Goal: Information Seeking & Learning: Learn about a topic

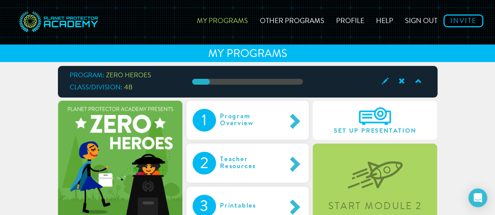
click at [336, 197] on div "Start Module 2" at bounding box center [374, 185] width 124 height 82
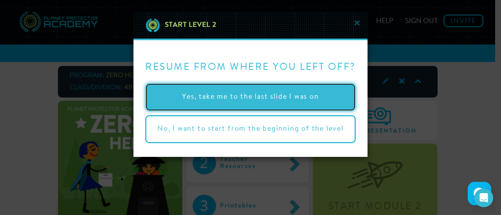
click at [253, 98] on button "Yes, take me to the last slide I was on" at bounding box center [250, 97] width 210 height 28
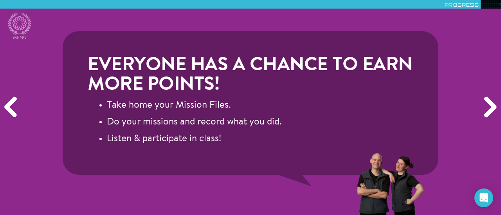
click at [486, 116] on div "Next" at bounding box center [489, 107] width 24 height 65
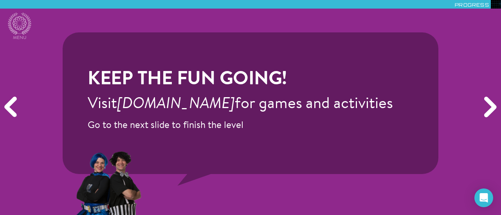
click at [486, 116] on div "Next" at bounding box center [489, 107] width 24 height 65
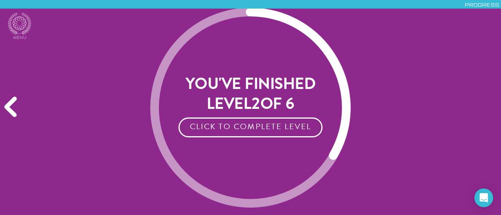
click at [247, 138] on img at bounding box center [250, 108] width 200 height 200
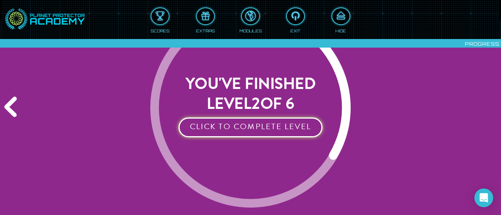
click at [250, 133] on button "Click to Complete Level" at bounding box center [250, 128] width 144 height 20
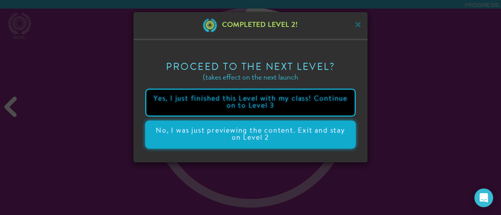
click at [250, 124] on button "No, I was just previewing the content. Exit and stay on Level 2" at bounding box center [250, 135] width 210 height 28
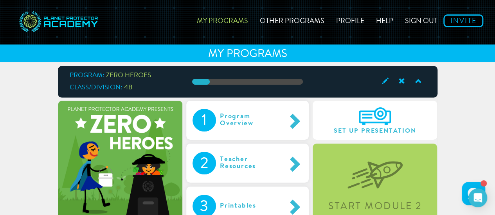
click at [363, 186] on img at bounding box center [374, 169] width 55 height 40
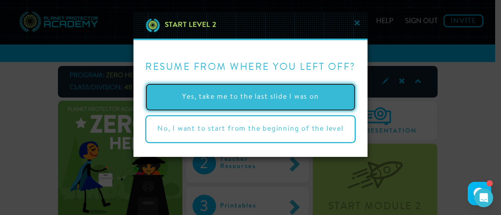
click at [246, 88] on button "Yes, take me to the last slide I was on" at bounding box center [250, 97] width 210 height 28
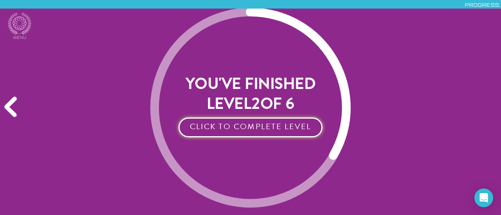
click at [283, 130] on button "Click to Complete Level" at bounding box center [250, 128] width 144 height 20
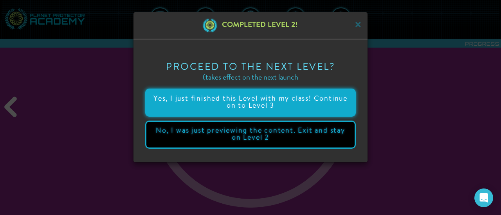
click at [234, 106] on button "Yes, I just finished this Level with my class! Continue on to Level 3" at bounding box center [250, 103] width 210 height 28
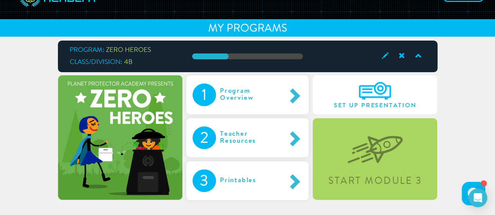
scroll to position [68, 0]
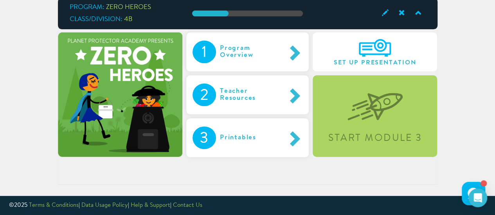
click at [241, 98] on div "Teacher Resources" at bounding box center [251, 95] width 70 height 23
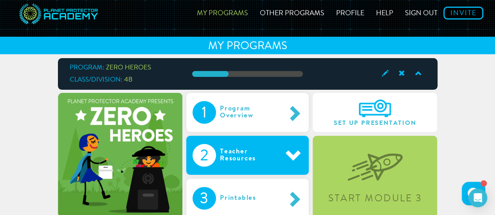
scroll to position [0, 0]
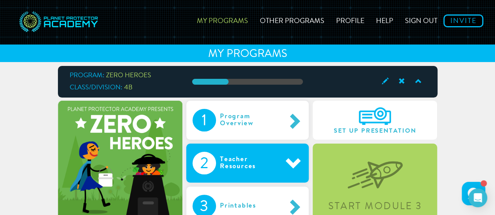
click at [262, 123] on div "Program Overview" at bounding box center [251, 120] width 70 height 23
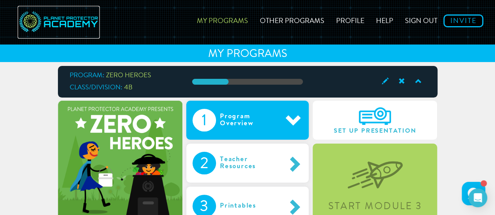
click at [60, 17] on img at bounding box center [59, 22] width 82 height 33
click at [63, 24] on img at bounding box center [59, 22] width 82 height 33
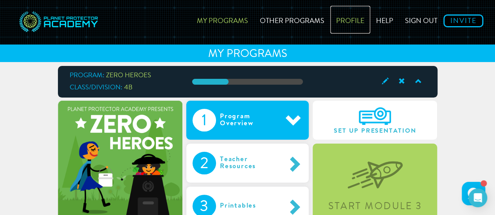
click at [349, 23] on link "Profile" at bounding box center [350, 20] width 40 height 28
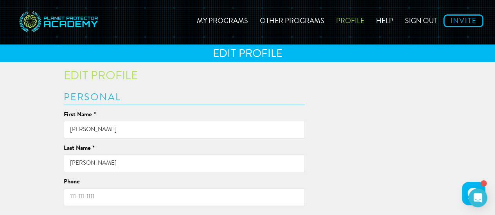
click at [377, 20] on link "Help" at bounding box center [384, 20] width 29 height 28
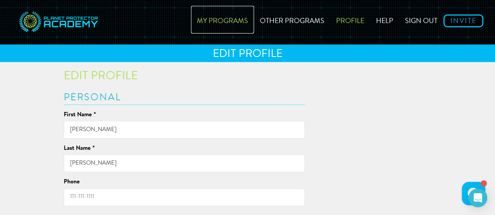
click at [235, 27] on link "My Programs" at bounding box center [222, 20] width 63 height 28
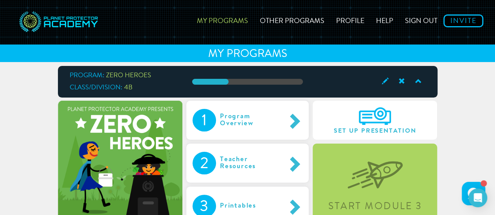
click at [352, 117] on div "Set Up Presentation" at bounding box center [374, 120] width 124 height 39
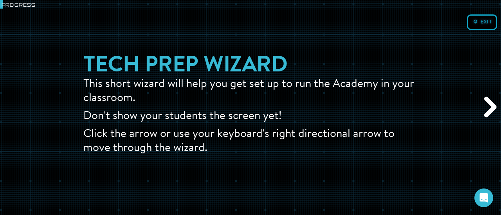
click at [487, 106] on div "Next" at bounding box center [489, 107] width 24 height 65
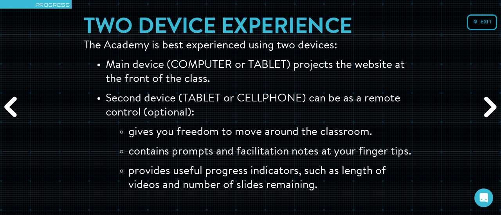
drag, startPoint x: 487, startPoint y: 106, endPoint x: 492, endPoint y: 110, distance: 5.9
click at [492, 110] on div "Next" at bounding box center [489, 107] width 24 height 65
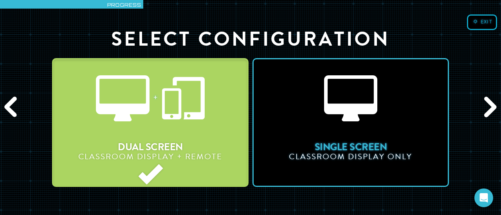
click at [206, 123] on button "+ Dual Screen Classroom Display + Remote" at bounding box center [150, 122] width 196 height 129
click at [496, 115] on div "Next" at bounding box center [489, 107] width 24 height 65
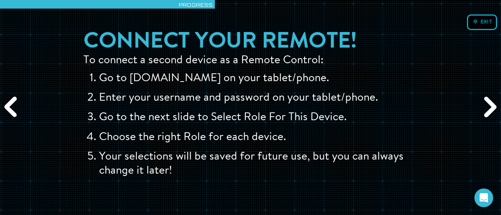
click at [492, 32] on div "Connect your remote! To connect a second device as a Remote Control: Go to [DOM…" at bounding box center [250, 107] width 501 height 215
click at [483, 23] on span "Exit" at bounding box center [486, 22] width 12 height 5
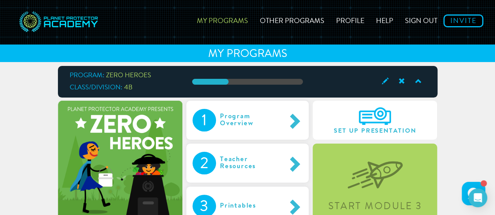
click at [391, 161] on img at bounding box center [374, 169] width 55 height 40
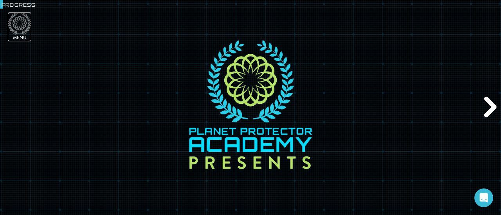
click at [16, 22] on icon at bounding box center [19, 24] width 23 height 22
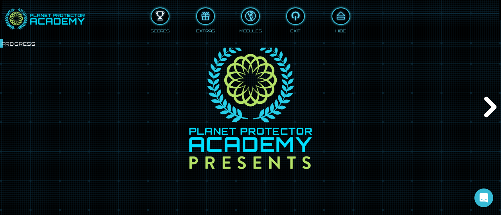
click at [156, 20] on div at bounding box center [159, 16] width 17 height 13
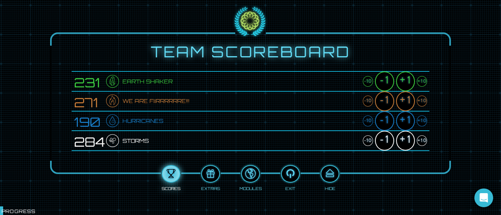
click at [423, 123] on div "+10" at bounding box center [421, 121] width 10 height 11
click at [408, 124] on div "+1" at bounding box center [405, 121] width 19 height 20
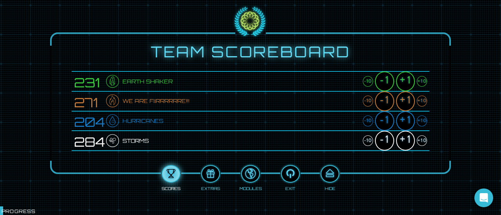
click at [423, 123] on div "+10" at bounding box center [421, 121] width 10 height 11
click at [427, 81] on li "231 Earth Shaker -10 -1 +1 +10" at bounding box center [250, 81] width 357 height 21
click at [420, 83] on div "+10" at bounding box center [421, 81] width 10 height 11
click at [423, 124] on div "+10" at bounding box center [421, 121] width 10 height 11
click at [407, 104] on div "+1" at bounding box center [405, 101] width 19 height 20
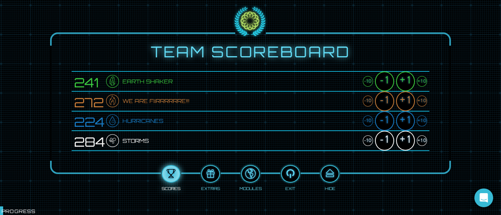
click at [407, 104] on div "+1" at bounding box center [405, 101] width 19 height 20
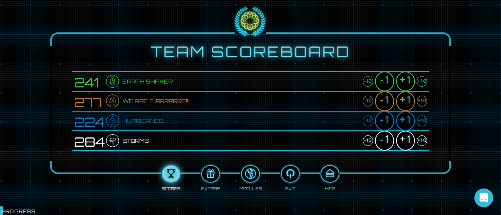
click at [407, 104] on div "+1" at bounding box center [405, 101] width 19 height 20
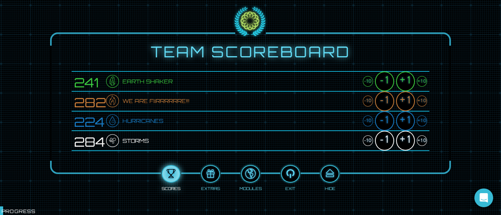
click at [407, 104] on div "+1" at bounding box center [405, 101] width 19 height 20
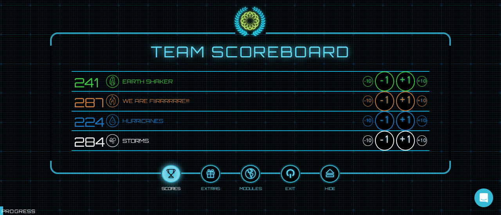
click at [407, 104] on div "+1" at bounding box center [405, 101] width 19 height 20
click at [403, 124] on div "+1" at bounding box center [405, 121] width 19 height 20
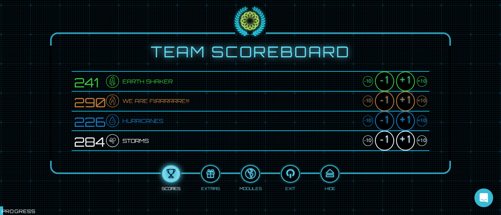
click at [403, 124] on div "+1" at bounding box center [405, 121] width 19 height 20
click at [406, 84] on div "+1" at bounding box center [405, 82] width 19 height 20
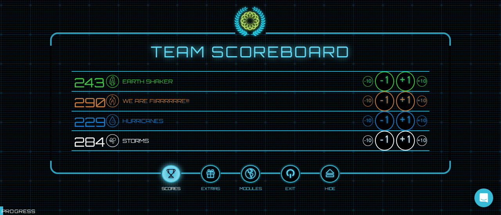
click at [406, 84] on div "+1" at bounding box center [405, 82] width 19 height 20
click at [407, 124] on div "+1" at bounding box center [405, 121] width 19 height 20
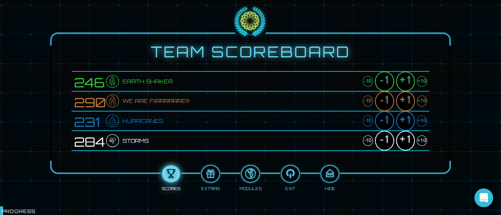
click at [407, 124] on div "+1" at bounding box center [405, 121] width 19 height 20
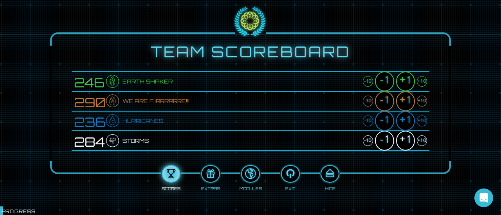
click at [407, 124] on div "+1" at bounding box center [405, 121] width 19 height 20
click at [405, 140] on div "+1" at bounding box center [405, 141] width 19 height 20
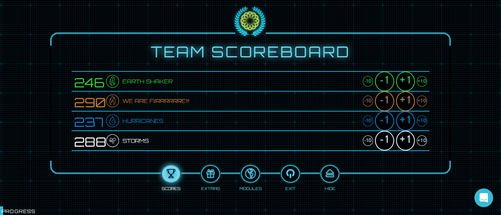
click at [405, 140] on div "+1" at bounding box center [405, 141] width 19 height 20
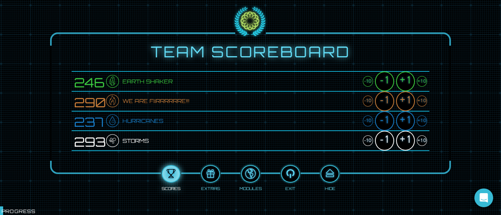
click at [405, 140] on div "+1" at bounding box center [405, 141] width 19 height 20
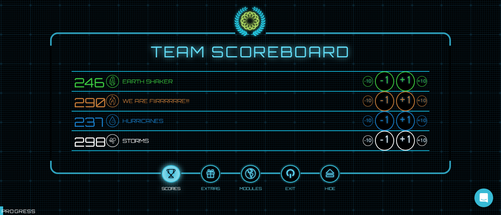
click at [407, 101] on div "+1" at bounding box center [405, 101] width 19 height 20
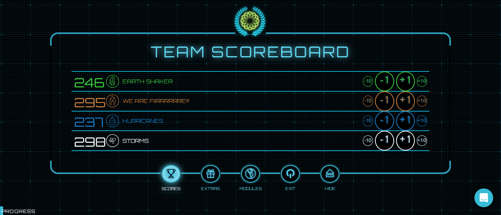
click at [407, 101] on div "+1" at bounding box center [405, 101] width 19 height 20
click at [332, 176] on div at bounding box center [329, 174] width 17 height 13
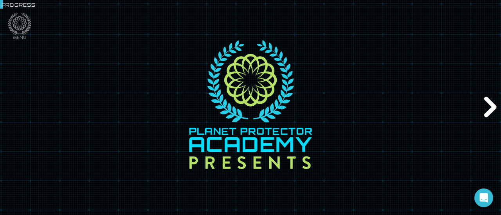
click at [491, 113] on div "Next" at bounding box center [489, 107] width 24 height 65
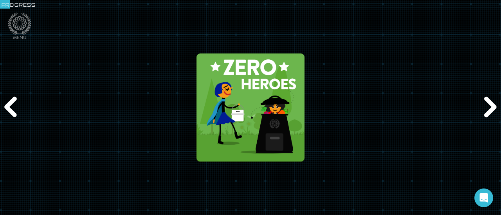
click at [491, 113] on div "Next" at bounding box center [489, 107] width 24 height 65
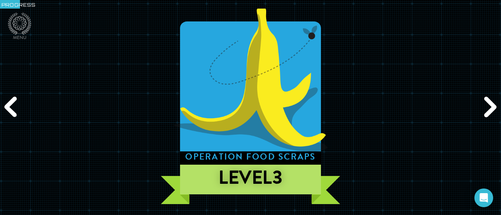
click at [491, 113] on div "Next" at bounding box center [489, 107] width 24 height 65
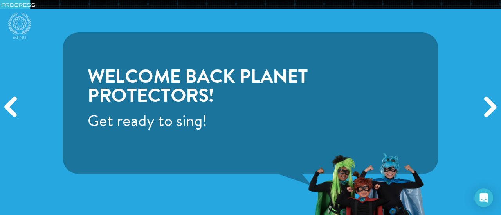
click at [491, 110] on div "Next" at bounding box center [489, 107] width 24 height 65
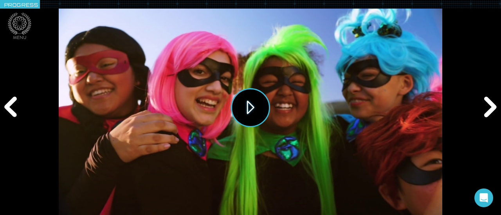
click at [259, 109] on button "Play" at bounding box center [250, 107] width 39 height 39
click at [27, 30] on icon at bounding box center [19, 24] width 23 height 22
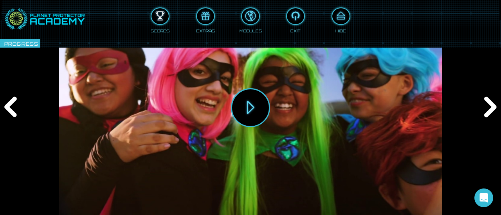
click at [162, 16] on div at bounding box center [159, 16] width 17 height 13
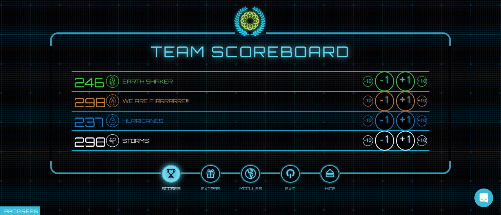
click at [404, 86] on div "+1" at bounding box center [405, 82] width 19 height 20
click at [405, 105] on div "+1" at bounding box center [405, 101] width 19 height 20
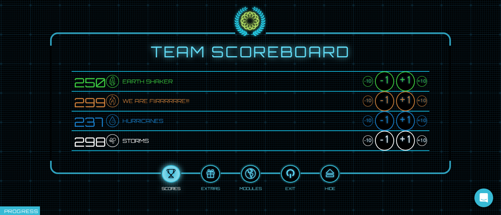
click at [405, 105] on div "+1" at bounding box center [405, 101] width 19 height 20
click at [405, 122] on div "+1" at bounding box center [405, 121] width 19 height 20
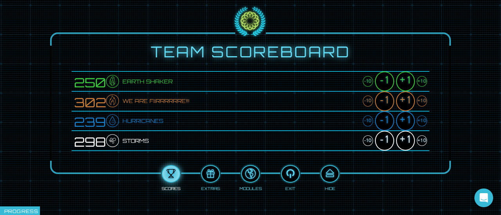
click at [405, 122] on div "+1" at bounding box center [405, 121] width 19 height 20
click at [388, 124] on div "-1" at bounding box center [384, 121] width 19 height 20
click at [404, 120] on div "+1" at bounding box center [405, 121] width 19 height 20
click at [408, 145] on div "+1" at bounding box center [405, 141] width 19 height 20
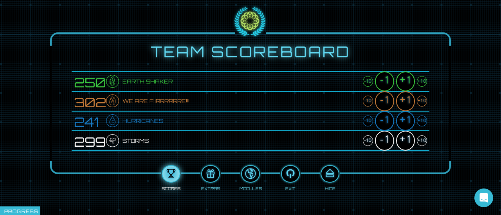
click at [408, 145] on div "+1" at bounding box center [405, 141] width 19 height 20
click at [384, 144] on div "-1" at bounding box center [384, 141] width 19 height 20
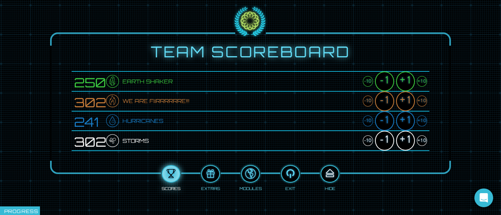
click at [331, 175] on div at bounding box center [329, 174] width 17 height 13
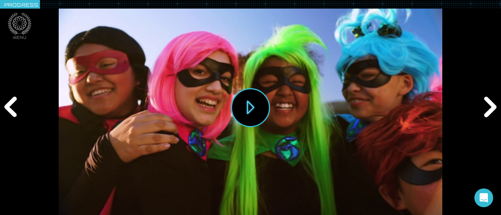
click at [494, 105] on div "Next" at bounding box center [489, 107] width 24 height 65
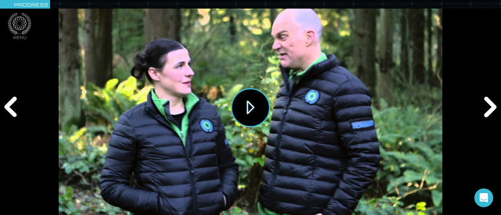
click at [248, 110] on button "Play" at bounding box center [250, 107] width 39 height 39
click at [483, 109] on div "Next" at bounding box center [489, 107] width 24 height 65
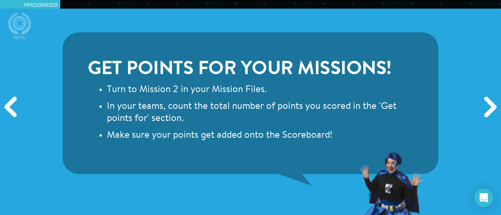
click at [485, 107] on div "Next" at bounding box center [489, 107] width 24 height 65
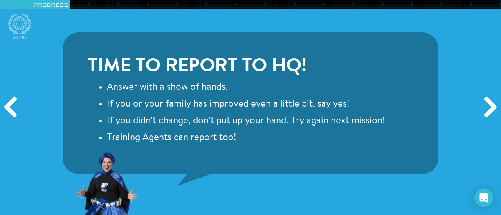
click at [485, 107] on div "Next" at bounding box center [489, 107] width 24 height 65
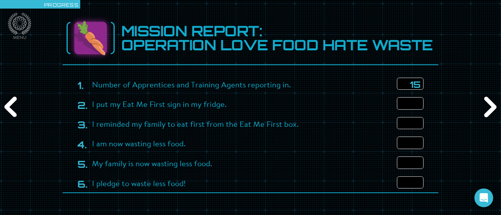
type input "15"
click at [405, 104] on input "number" at bounding box center [409, 103] width 27 height 13
type input "12"
click at [405, 117] on input "number" at bounding box center [409, 123] width 27 height 13
click at [407, 124] on input "number" at bounding box center [409, 123] width 27 height 13
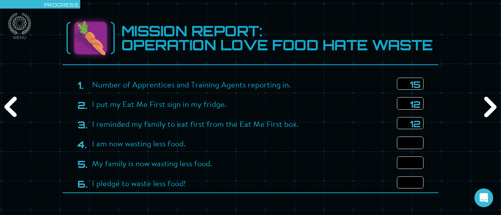
type input "12"
click at [408, 144] on input "number" at bounding box center [409, 143] width 27 height 13
type input "12"
click at [402, 161] on input "number" at bounding box center [409, 163] width 27 height 13
type input "12"
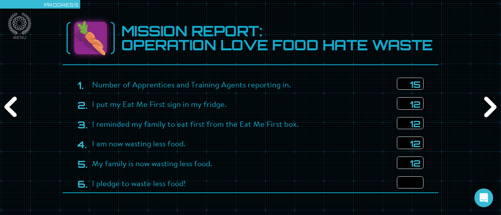
click at [404, 179] on input "number" at bounding box center [409, 183] width 27 height 13
type input "15"
click at [490, 115] on div "Next" at bounding box center [489, 107] width 24 height 65
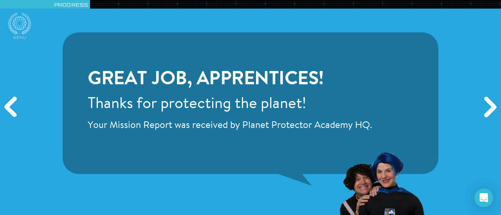
click at [481, 107] on div "Next" at bounding box center [489, 107] width 24 height 65
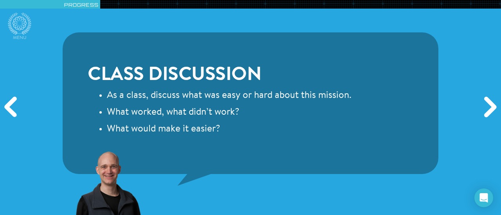
click at [495, 110] on div "Next" at bounding box center [489, 107] width 24 height 65
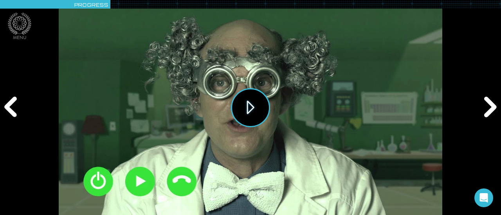
click at [253, 100] on button "Play" at bounding box center [250, 107] width 39 height 39
click at [488, 107] on div "Next" at bounding box center [489, 107] width 24 height 65
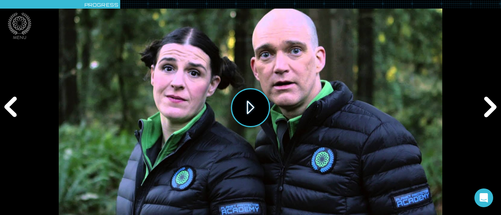
click at [260, 106] on button "Play" at bounding box center [250, 107] width 39 height 39
click at [486, 107] on div "Next" at bounding box center [489, 107] width 24 height 65
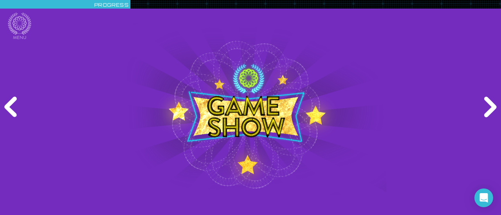
drag, startPoint x: 488, startPoint y: 104, endPoint x: 492, endPoint y: 108, distance: 5.8
click at [492, 108] on div "Next" at bounding box center [489, 107] width 24 height 65
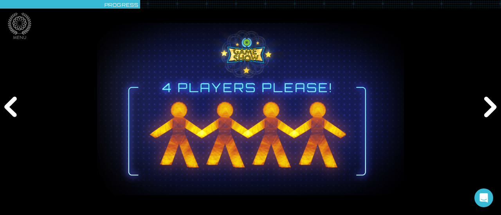
click at [492, 108] on div "Next" at bounding box center [489, 107] width 24 height 65
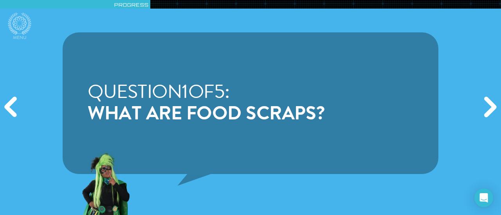
click at [492, 108] on div "Next" at bounding box center [489, 107] width 24 height 65
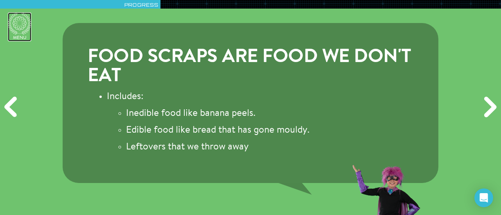
click at [22, 22] on icon at bounding box center [19, 24] width 23 height 22
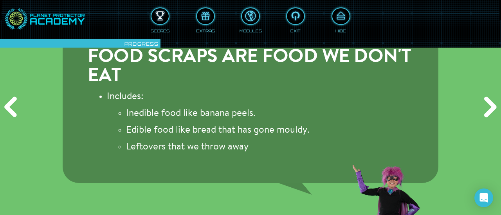
click at [162, 22] on div at bounding box center [159, 16] width 17 height 13
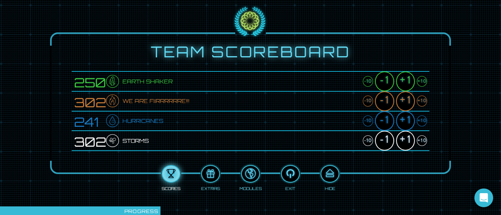
click at [407, 83] on div "+1" at bounding box center [405, 82] width 19 height 20
click at [407, 98] on div "+1" at bounding box center [405, 101] width 19 height 20
click at [406, 117] on div "+1" at bounding box center [405, 121] width 19 height 20
click at [403, 140] on div "+1" at bounding box center [405, 141] width 19 height 20
click at [327, 175] on div at bounding box center [329, 174] width 17 height 13
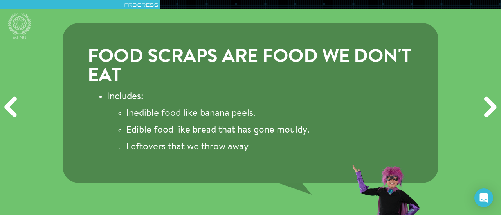
click at [489, 103] on div "Next" at bounding box center [489, 107] width 24 height 65
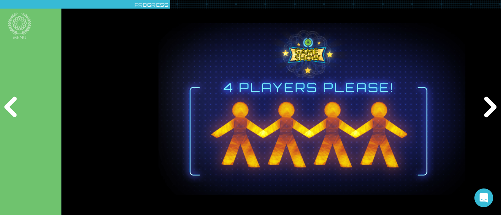
click at [489, 103] on div "Next" at bounding box center [489, 107] width 24 height 65
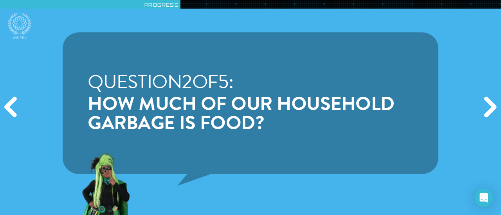
click at [23, 113] on div "Previous" at bounding box center [12, 107] width 24 height 65
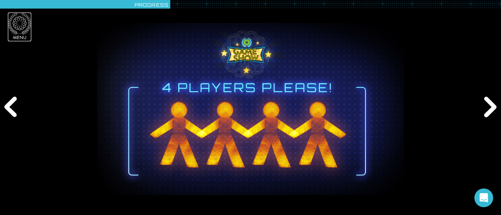
click at [25, 22] on icon at bounding box center [20, 23] width 14 height 14
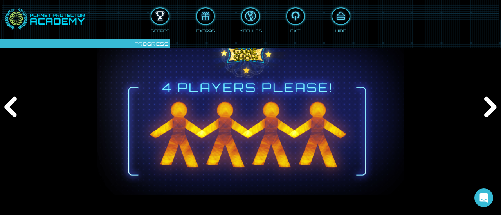
click at [165, 19] on div at bounding box center [159, 16] width 17 height 13
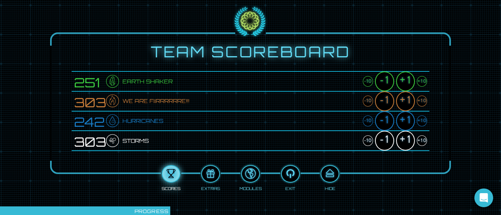
click at [408, 108] on div "+1" at bounding box center [405, 101] width 19 height 20
click at [331, 173] on div at bounding box center [329, 174] width 17 height 13
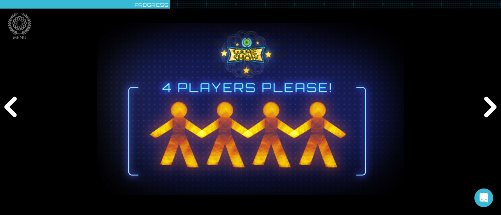
drag, startPoint x: 489, startPoint y: 111, endPoint x: 495, endPoint y: 110, distance: 6.3
click at [495, 110] on div "Next" at bounding box center [489, 107] width 24 height 65
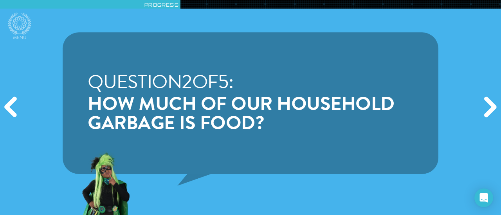
click at [496, 109] on div "Next" at bounding box center [489, 107] width 24 height 65
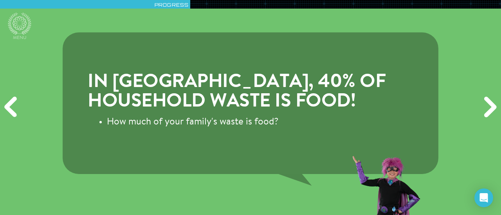
click at [16, 102] on div "Previous" at bounding box center [12, 107] width 24 height 65
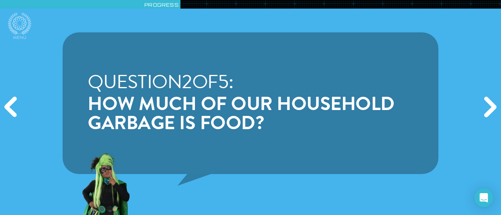
click at [487, 109] on div "Next" at bounding box center [489, 107] width 24 height 65
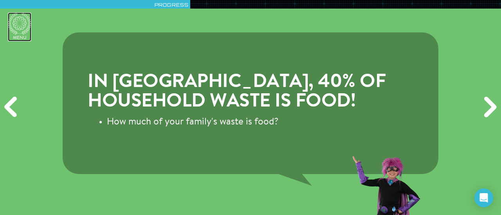
click at [16, 27] on icon at bounding box center [19, 24] width 23 height 22
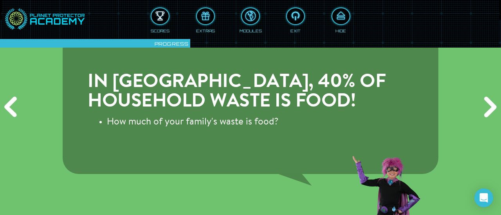
click at [167, 16] on div at bounding box center [159, 16] width 17 height 13
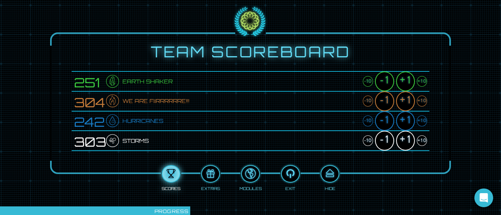
click at [399, 100] on div "+1" at bounding box center [405, 101] width 19 height 20
click at [405, 102] on div "+1" at bounding box center [405, 101] width 19 height 20
click at [406, 79] on div "+1" at bounding box center [405, 82] width 19 height 20
click at [406, 123] on div "+1" at bounding box center [405, 121] width 19 height 20
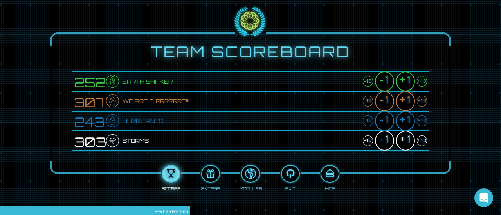
click at [407, 139] on div "+1" at bounding box center [405, 141] width 19 height 20
click at [328, 177] on div at bounding box center [329, 174] width 17 height 13
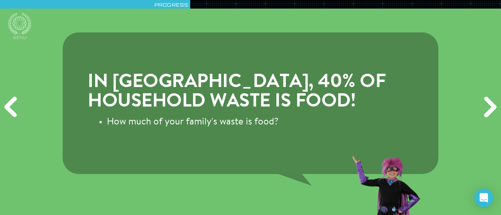
click at [487, 107] on div "Next" at bounding box center [489, 107] width 24 height 65
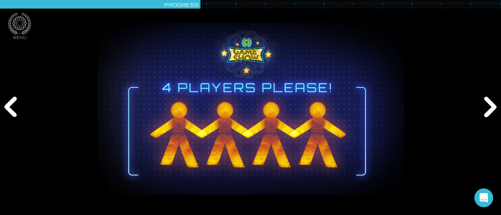
click at [487, 107] on div "Next" at bounding box center [489, 107] width 24 height 65
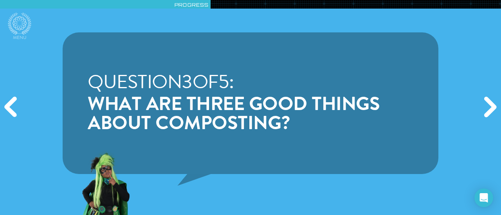
click at [487, 107] on div "Next" at bounding box center [489, 107] width 24 height 65
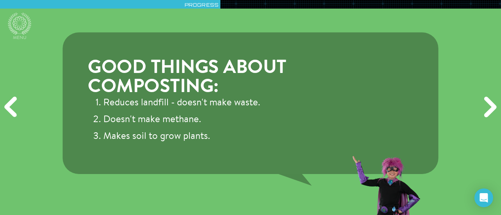
click at [487, 108] on div "Next" at bounding box center [489, 107] width 24 height 65
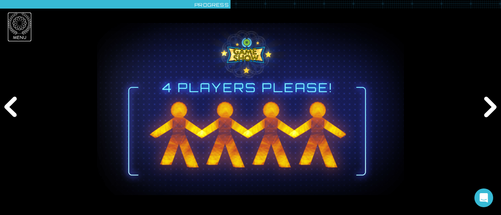
click at [11, 25] on icon at bounding box center [19, 24] width 23 height 22
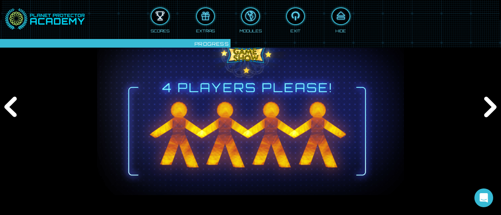
click at [161, 23] on button at bounding box center [160, 16] width 19 height 18
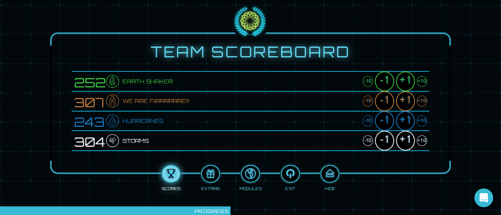
click at [421, 81] on div "+10" at bounding box center [421, 81] width 10 height 11
click at [332, 173] on div at bounding box center [329, 174] width 17 height 13
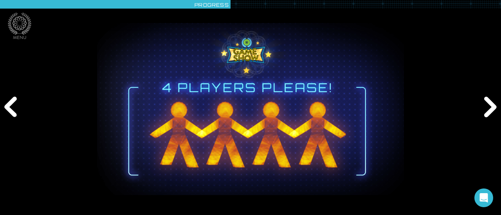
click at [482, 111] on div "Next" at bounding box center [489, 107] width 24 height 65
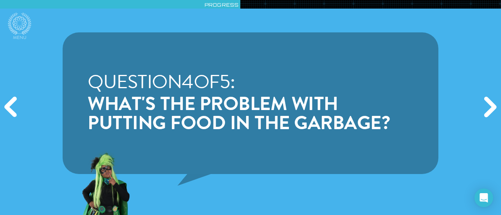
drag, startPoint x: 481, startPoint y: 111, endPoint x: 490, endPoint y: 114, distance: 8.8
click at [490, 114] on div "Next" at bounding box center [489, 107] width 24 height 65
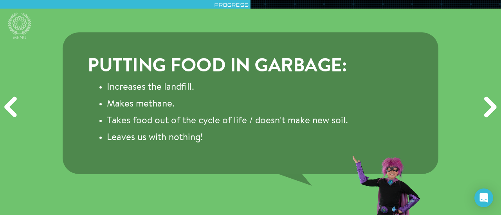
click at [490, 114] on div "Next" at bounding box center [489, 107] width 24 height 65
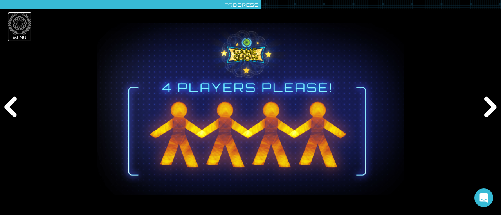
click at [16, 35] on span "Menu" at bounding box center [20, 38] width 14 height 7
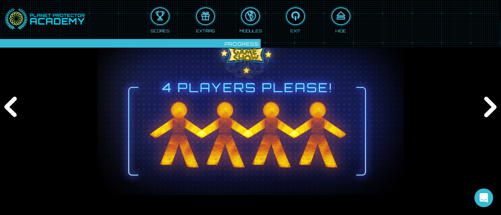
click at [155, 25] on div "Scores" at bounding box center [160, 19] width 19 height 28
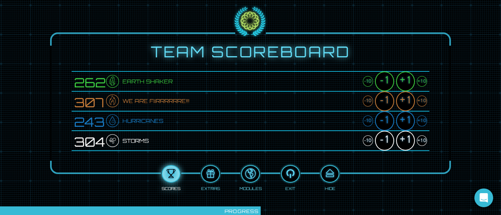
click at [420, 81] on div "+10" at bounding box center [421, 81] width 10 height 11
click at [420, 100] on div "+10" at bounding box center [421, 101] width 10 height 11
click at [420, 122] on div "+10" at bounding box center [421, 121] width 10 height 11
click at [421, 142] on div "+10" at bounding box center [421, 141] width 10 height 11
click at [328, 178] on div at bounding box center [329, 174] width 17 height 13
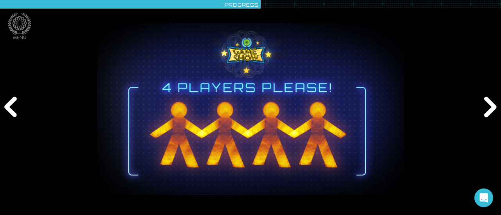
click at [488, 108] on div "Next" at bounding box center [489, 107] width 24 height 65
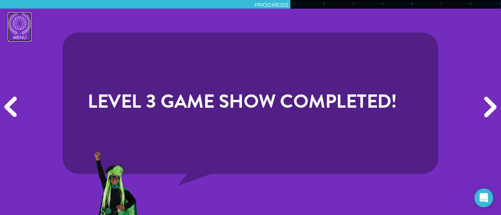
click at [13, 31] on icon at bounding box center [19, 24] width 23 height 22
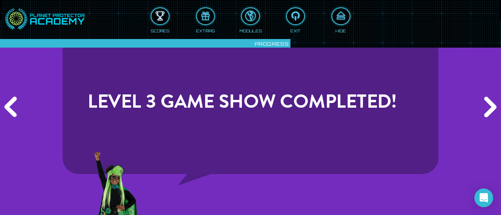
click at [160, 19] on div at bounding box center [159, 16] width 17 height 13
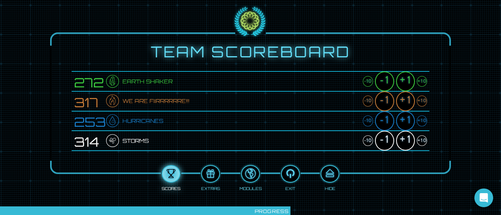
click at [408, 82] on div "+1" at bounding box center [405, 82] width 19 height 20
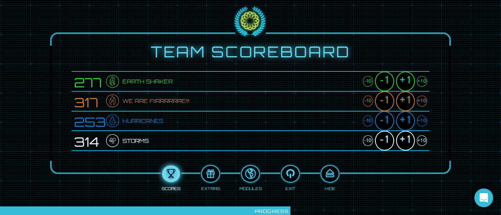
click at [407, 104] on div "+1" at bounding box center [405, 101] width 19 height 20
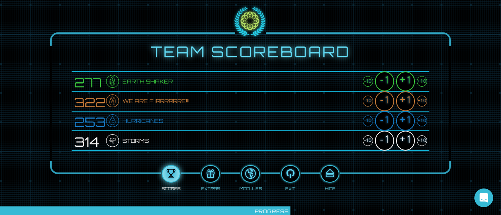
click at [405, 124] on div "+1" at bounding box center [405, 121] width 19 height 20
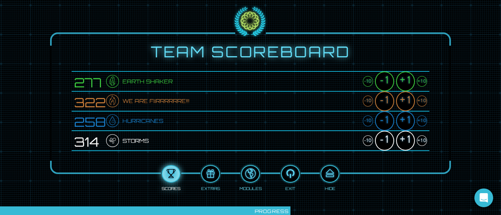
click at [405, 140] on div "+1" at bounding box center [405, 141] width 19 height 20
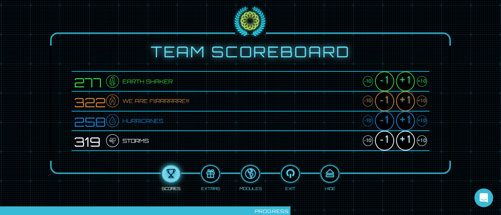
click at [405, 140] on div "+1" at bounding box center [405, 141] width 19 height 20
click at [329, 174] on div at bounding box center [329, 174] width 17 height 13
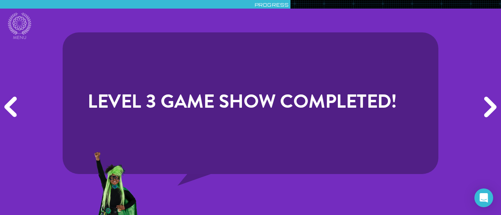
click at [498, 103] on div "Next" at bounding box center [489, 107] width 24 height 65
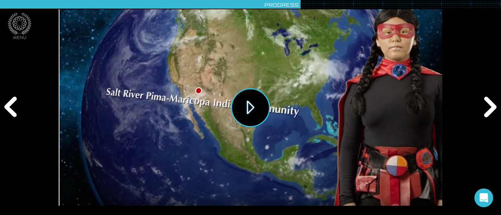
click at [250, 113] on button "Play" at bounding box center [250, 107] width 39 height 39
click at [494, 109] on div "Next" at bounding box center [489, 107] width 24 height 65
